Goal: Transaction & Acquisition: Purchase product/service

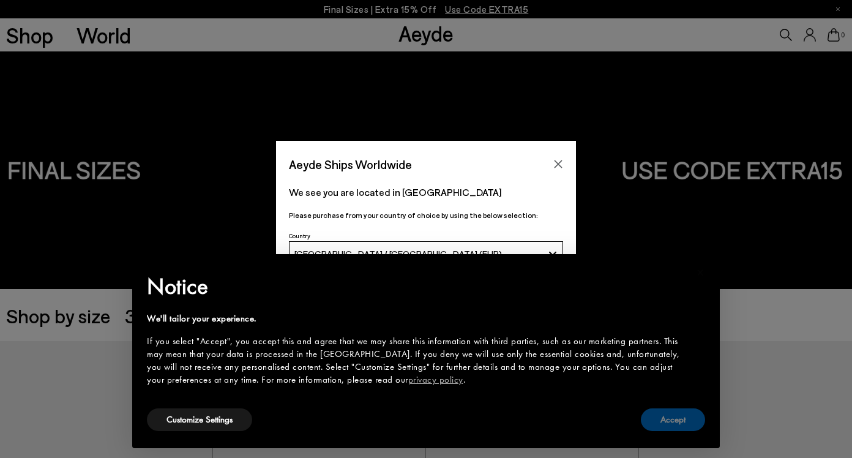
click at [675, 424] on button "Accept" at bounding box center [673, 419] width 64 height 23
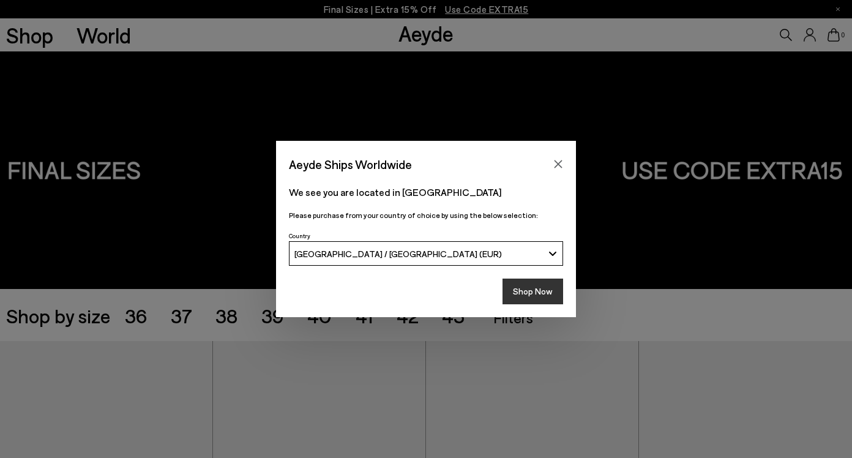
click at [537, 295] on button "Shop Now" at bounding box center [533, 292] width 61 height 26
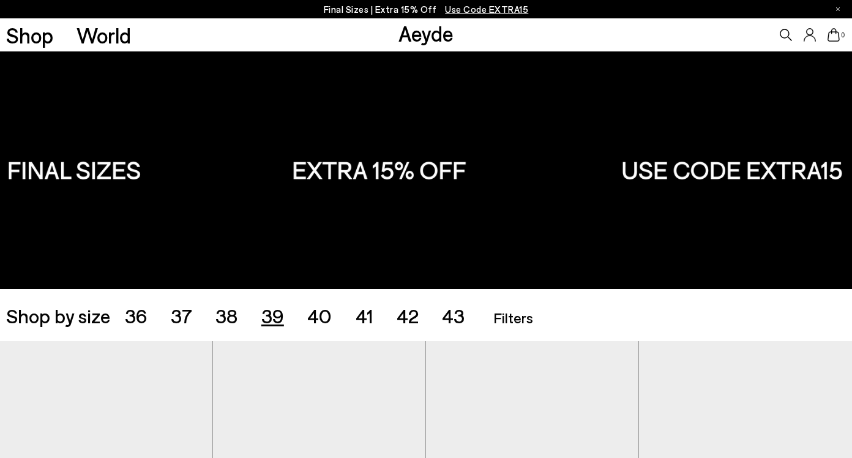
click at [273, 317] on span "39" at bounding box center [272, 315] width 23 height 23
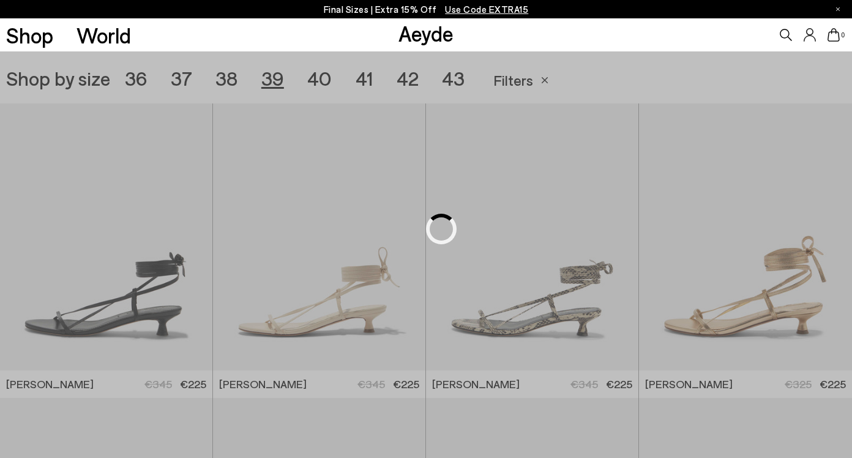
scroll to position [239, 0]
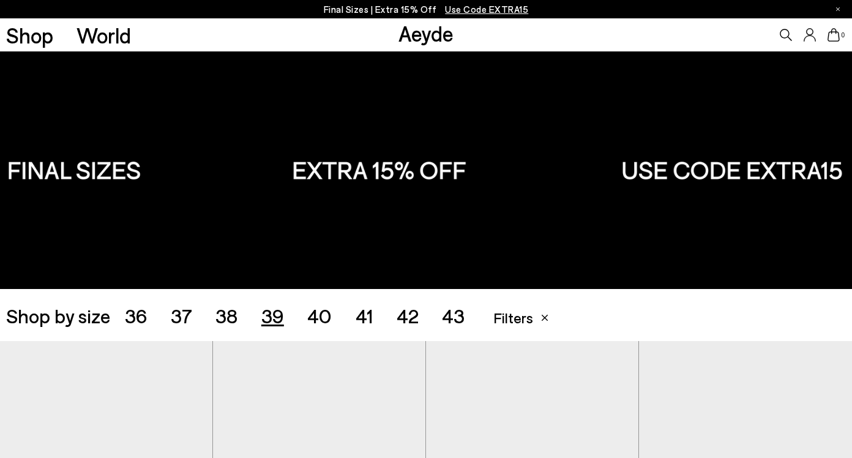
click at [50, 175] on img at bounding box center [426, 170] width 852 height 238
click at [803, 171] on img at bounding box center [426, 170] width 852 height 238
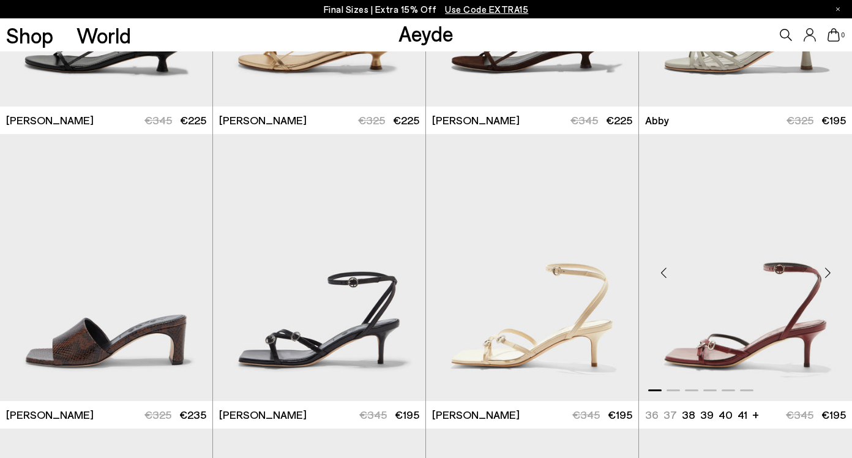
scroll to position [502, 0]
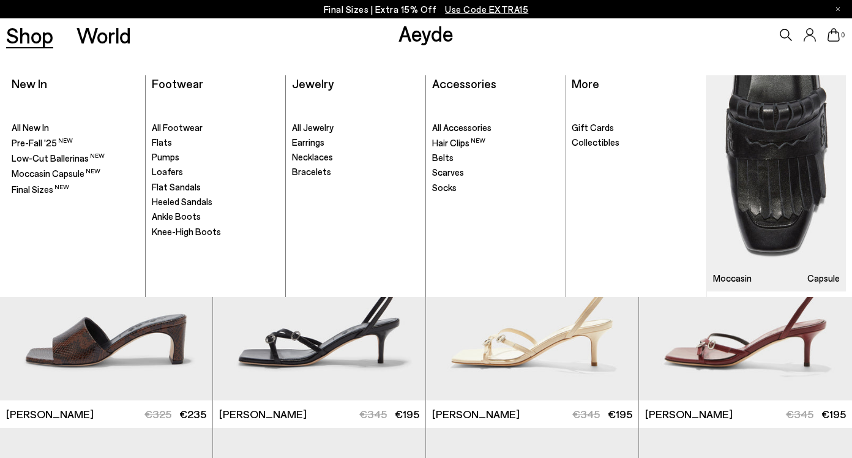
click at [26, 40] on link "Shop" at bounding box center [29, 34] width 47 height 21
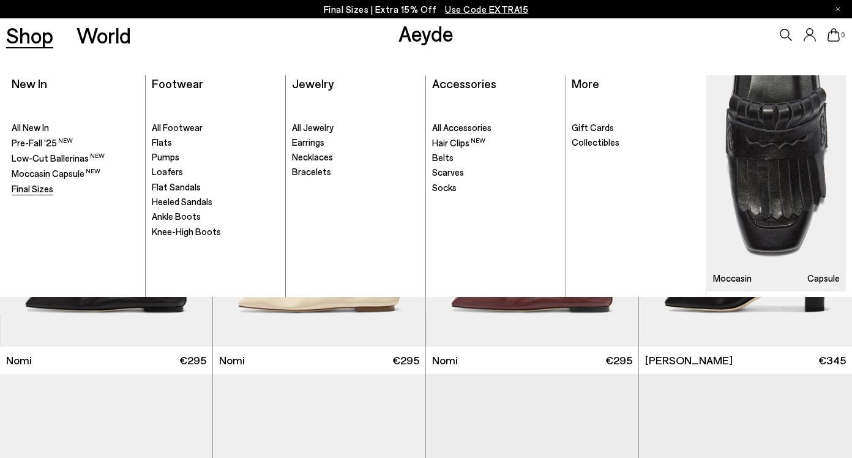
click at [43, 187] on span "Final Sizes" at bounding box center [33, 188] width 42 height 11
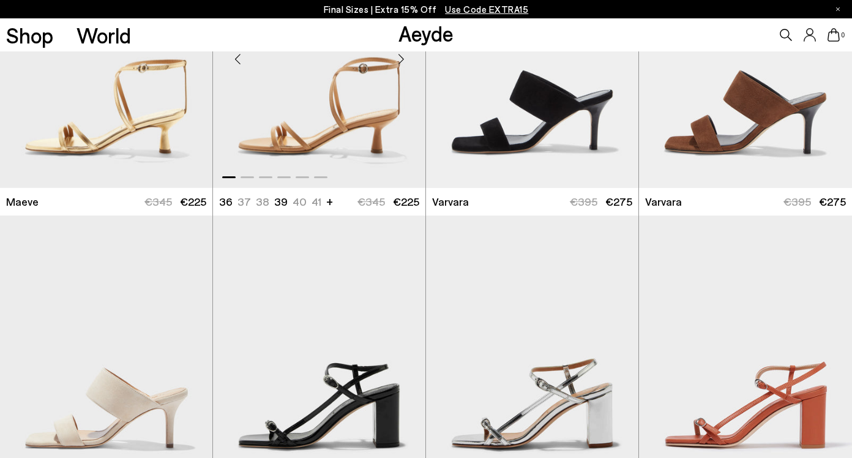
scroll to position [2778, 0]
